Goal: Understand process/instructions: Learn how to perform a task or action

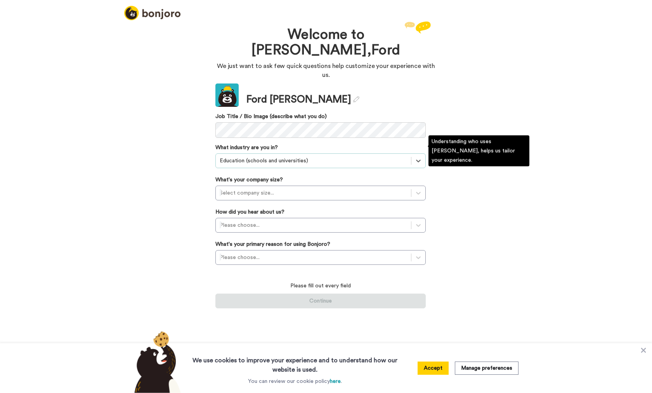
click at [254, 157] on div "Education (schools and universities)" at bounding box center [313, 161] width 187 height 8
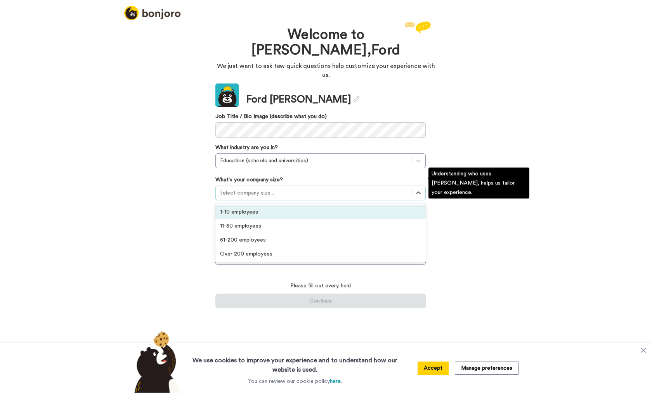
click at [265, 189] on div "Select company size..." at bounding box center [313, 193] width 187 height 8
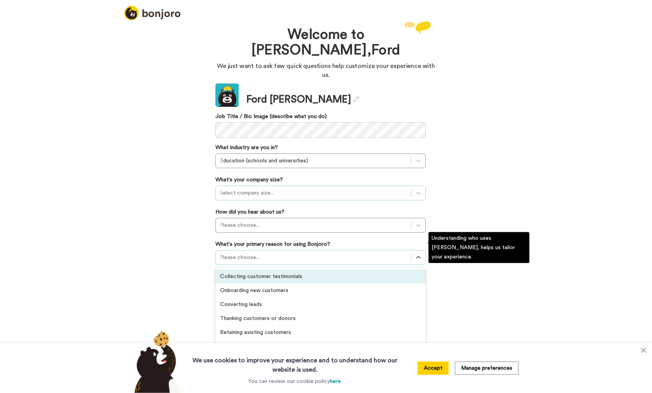
click at [282, 253] on div at bounding box center [313, 257] width 187 height 9
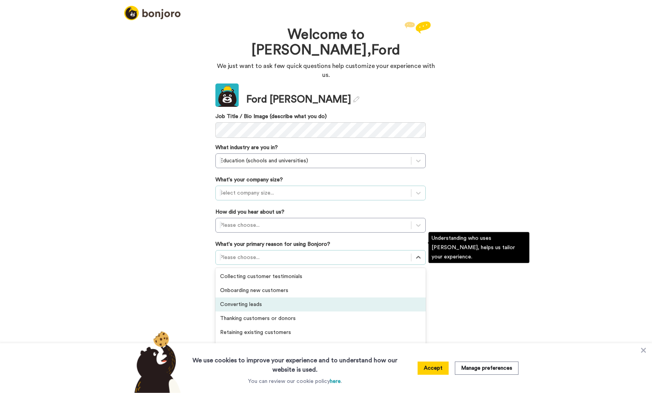
click at [248, 297] on div "Converting leads" at bounding box center [320, 304] width 210 height 14
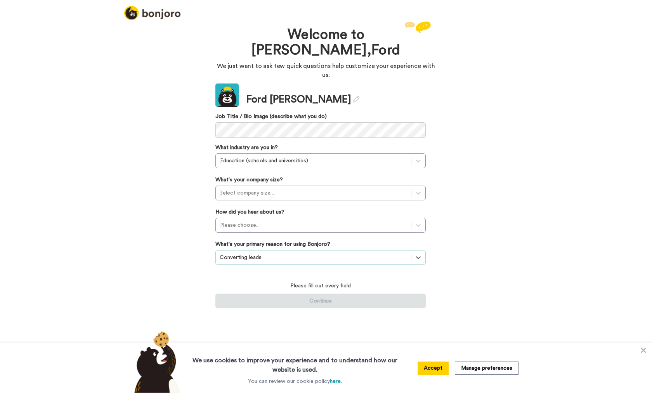
click at [426, 364] on button "Accept" at bounding box center [432, 367] width 31 height 13
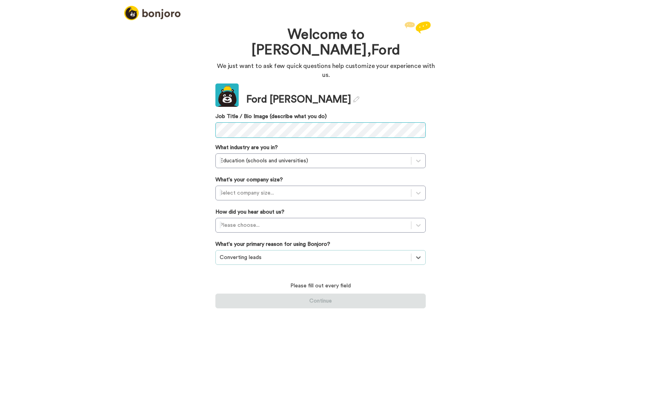
click at [209, 120] on div "Welcome to [PERSON_NAME], [PERSON_NAME] We just want to ask few quick questions…" at bounding box center [326, 205] width 652 height 373
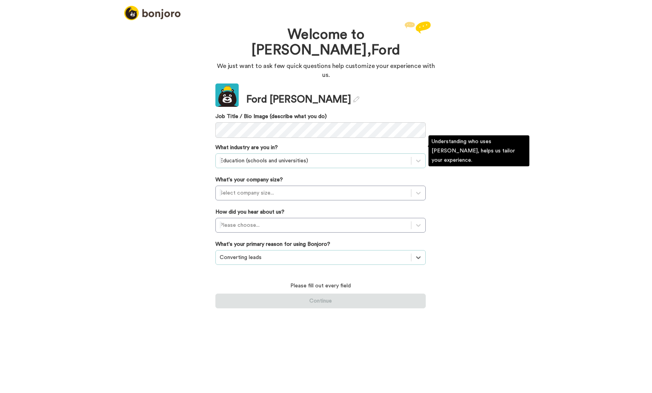
click at [314, 156] on div at bounding box center [313, 160] width 187 height 9
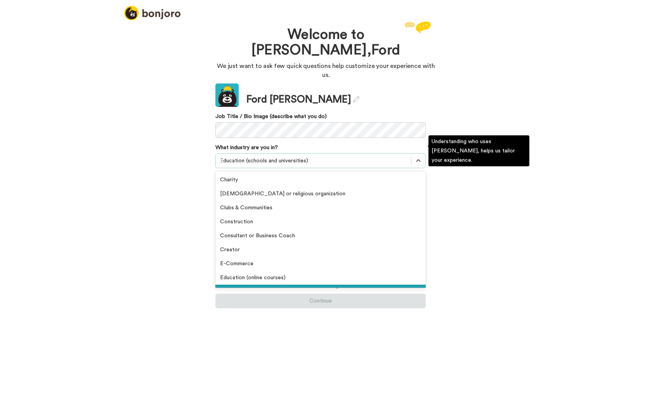
scroll to position [16, 0]
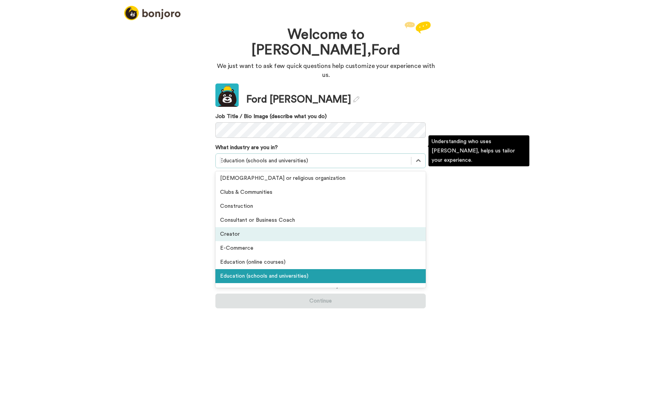
click at [253, 227] on div "Creator" at bounding box center [320, 234] width 210 height 14
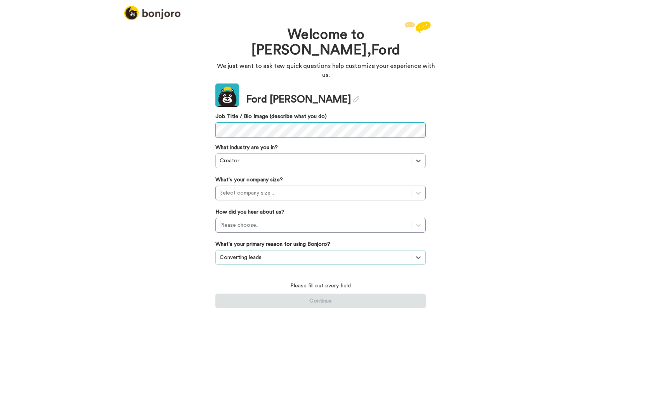
click at [210, 116] on div "Welcome to [PERSON_NAME], [PERSON_NAME] We just want to ask few quick questions…" at bounding box center [325, 164] width 233 height 291
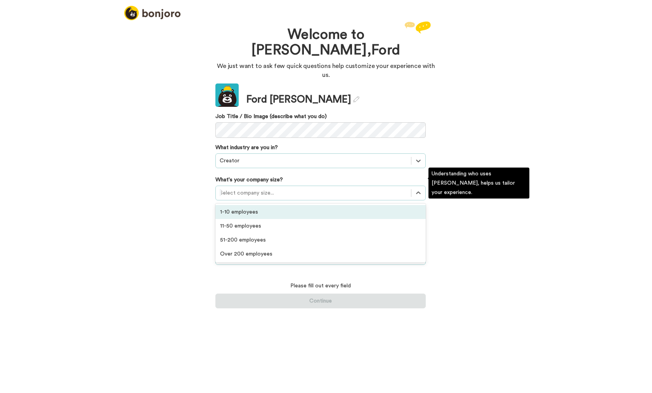
click at [286, 188] on div at bounding box center [313, 192] width 187 height 9
click at [263, 205] on div "1-10 employees" at bounding box center [320, 212] width 210 height 14
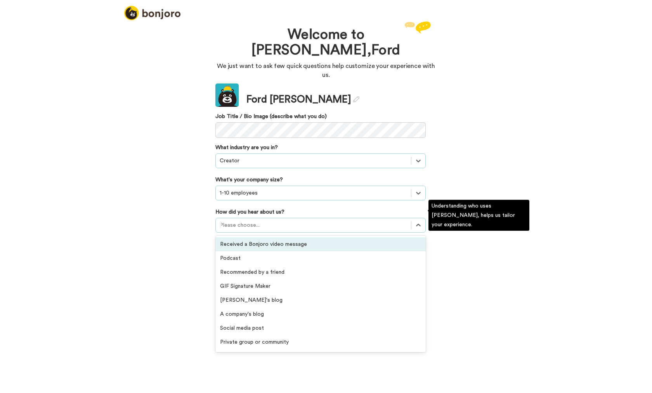
click at [260, 219] on div "Please choose..." at bounding box center [313, 225] width 195 height 12
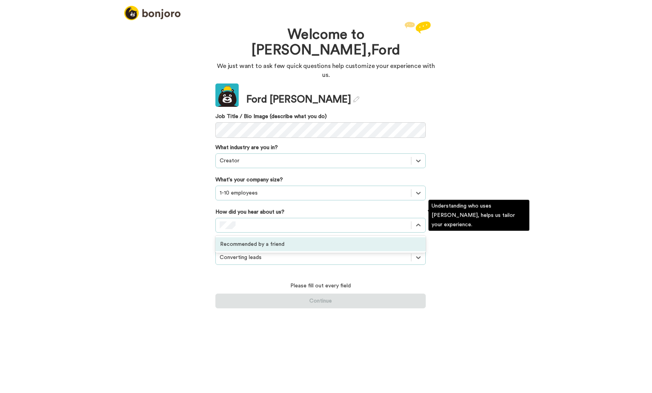
click at [282, 237] on div "Recommended by a friend" at bounding box center [320, 244] width 210 height 14
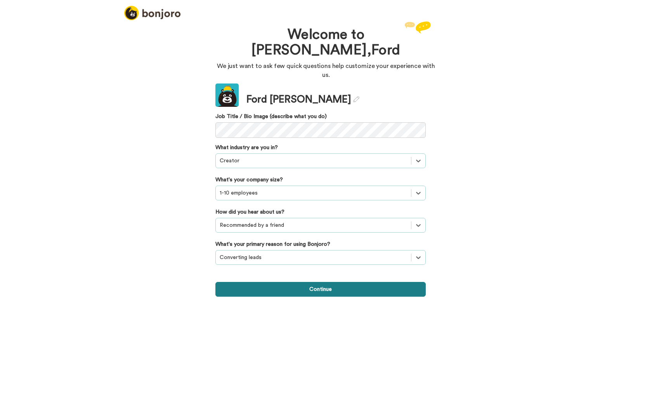
click at [289, 282] on button "Continue" at bounding box center [320, 289] width 210 height 15
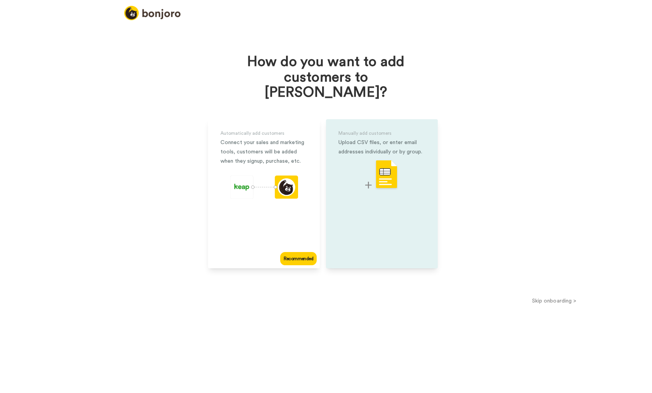
click at [382, 159] on img at bounding box center [381, 174] width 33 height 31
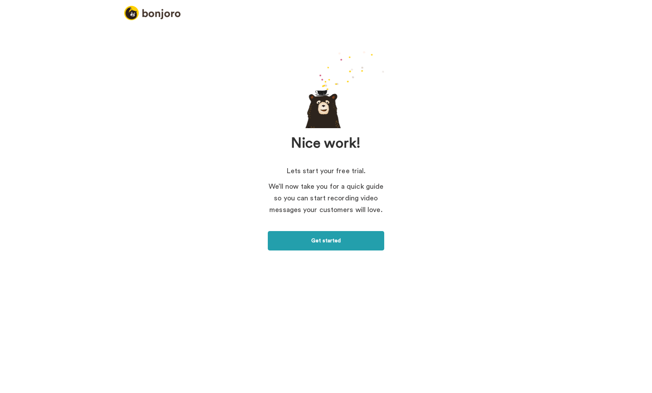
click at [324, 238] on link "Get started" at bounding box center [326, 240] width 116 height 19
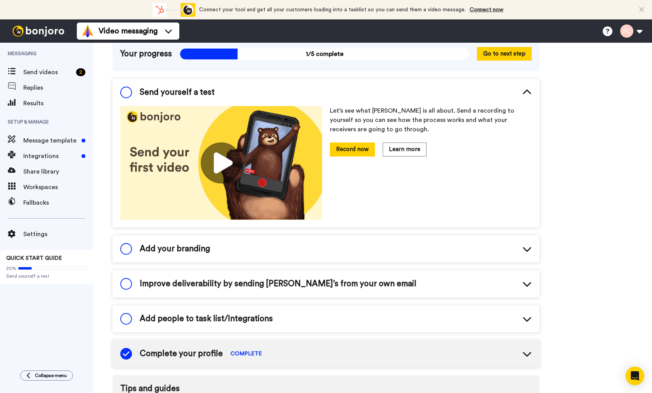
scroll to position [62, 0]
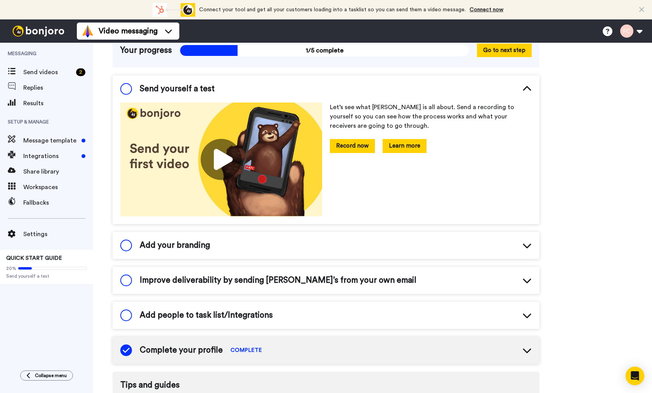
click at [404, 144] on button "Learn more" at bounding box center [404, 146] width 44 height 14
